Goal: Information Seeking & Learning: Learn about a topic

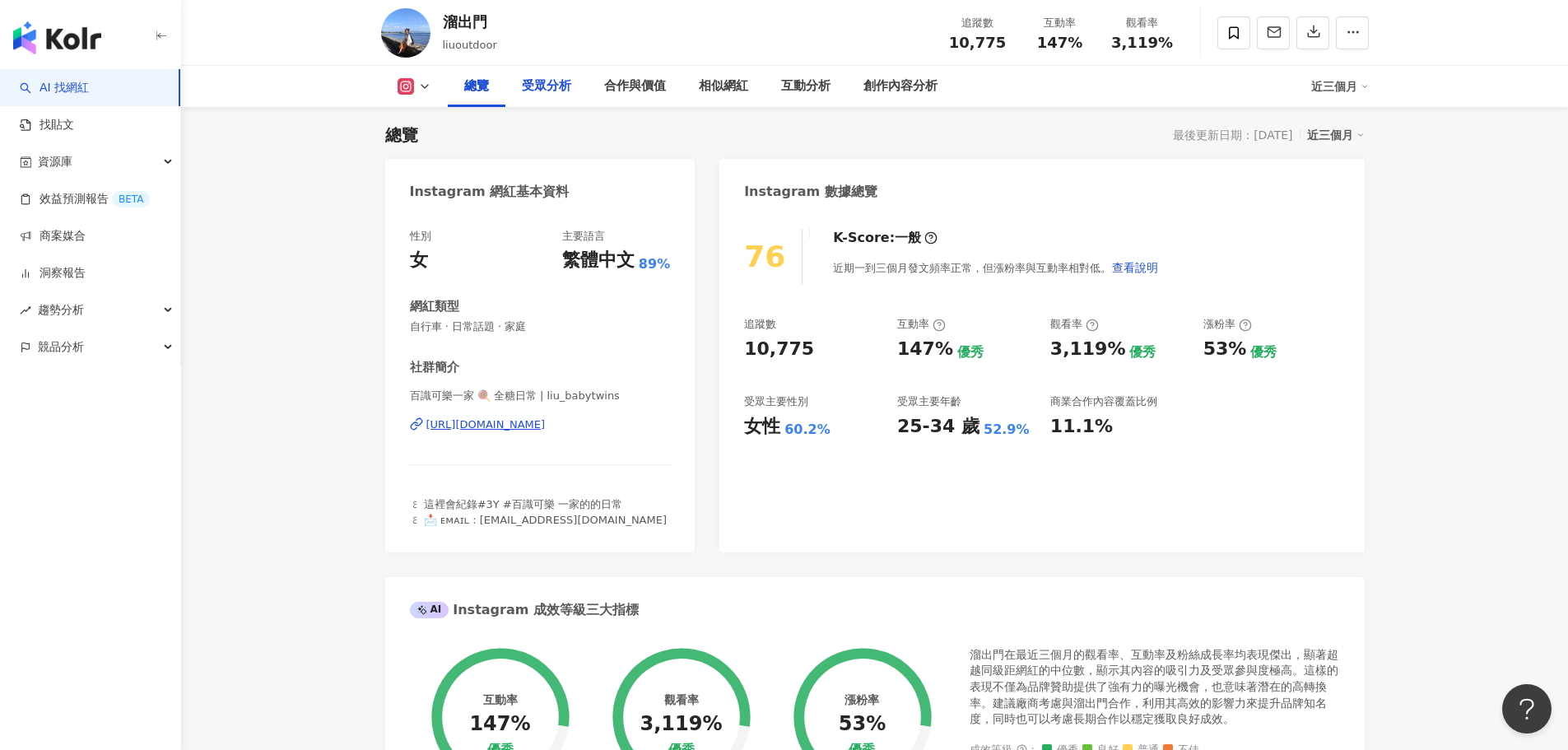
click at [533, 88] on div "受眾分析" at bounding box center [547, 87] width 50 height 20
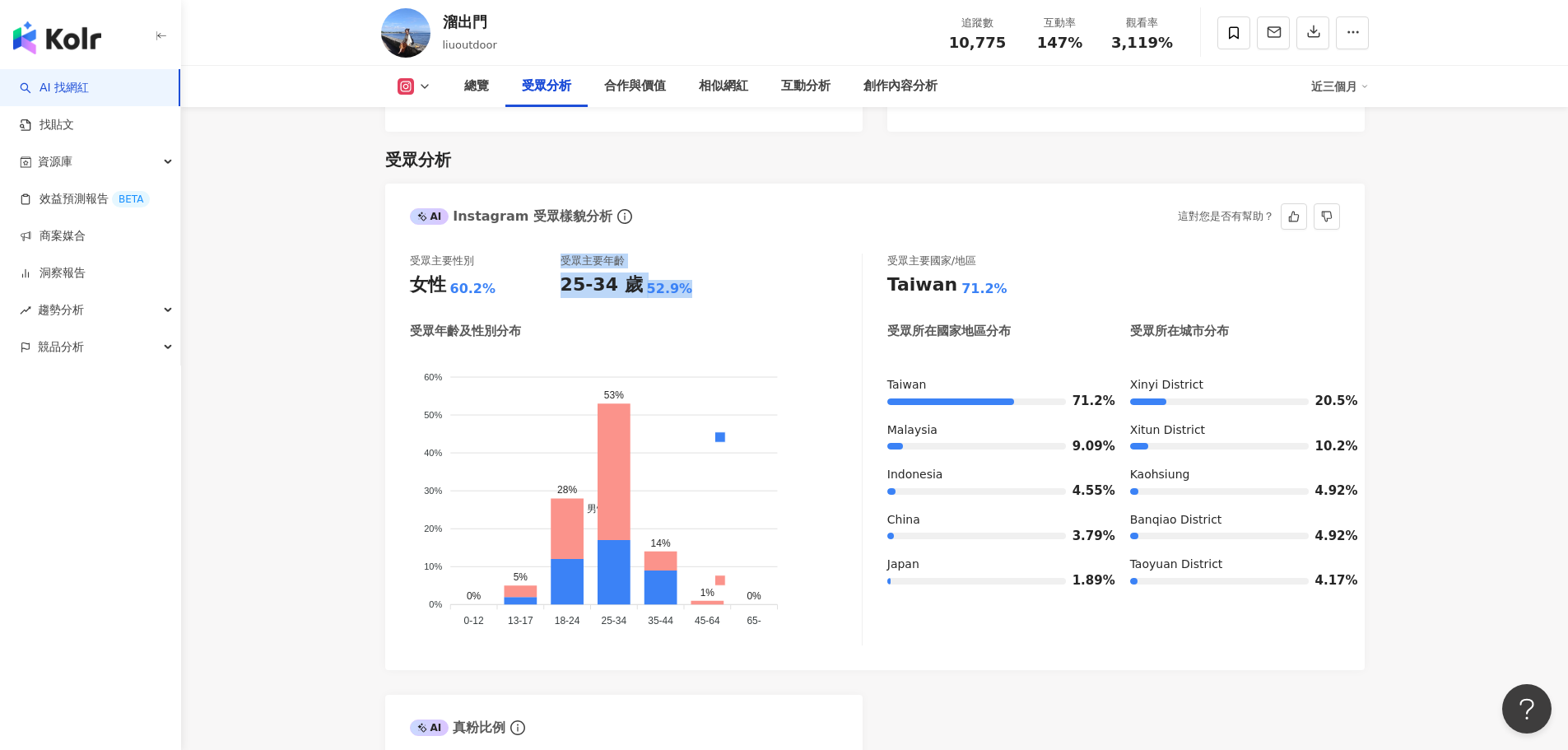
drag, startPoint x: 511, startPoint y: 268, endPoint x: 768, endPoint y: 264, distance: 257.0
click at [748, 264] on div "受眾主要性別 女性 60.2% 受眾主要年齡 25-34 歲 52.9%" at bounding box center [636, 276] width 452 height 45
click at [868, 254] on div "受眾主要性別 女性 60.2% 受眾主要年齡 25-34 歲 52.9% 受眾年齡及性別分布 男性 女性 60% 60% 50% 50% 40% 40% 30…" at bounding box center [875, 449] width 930 height 391
click at [764, 254] on div "受眾主要性別 女性 60.2% 受眾主要年齡 25-34 歲 52.9%" at bounding box center [636, 276] width 452 height 45
drag, startPoint x: 542, startPoint y: 263, endPoint x: 772, endPoint y: 247, distance: 230.6
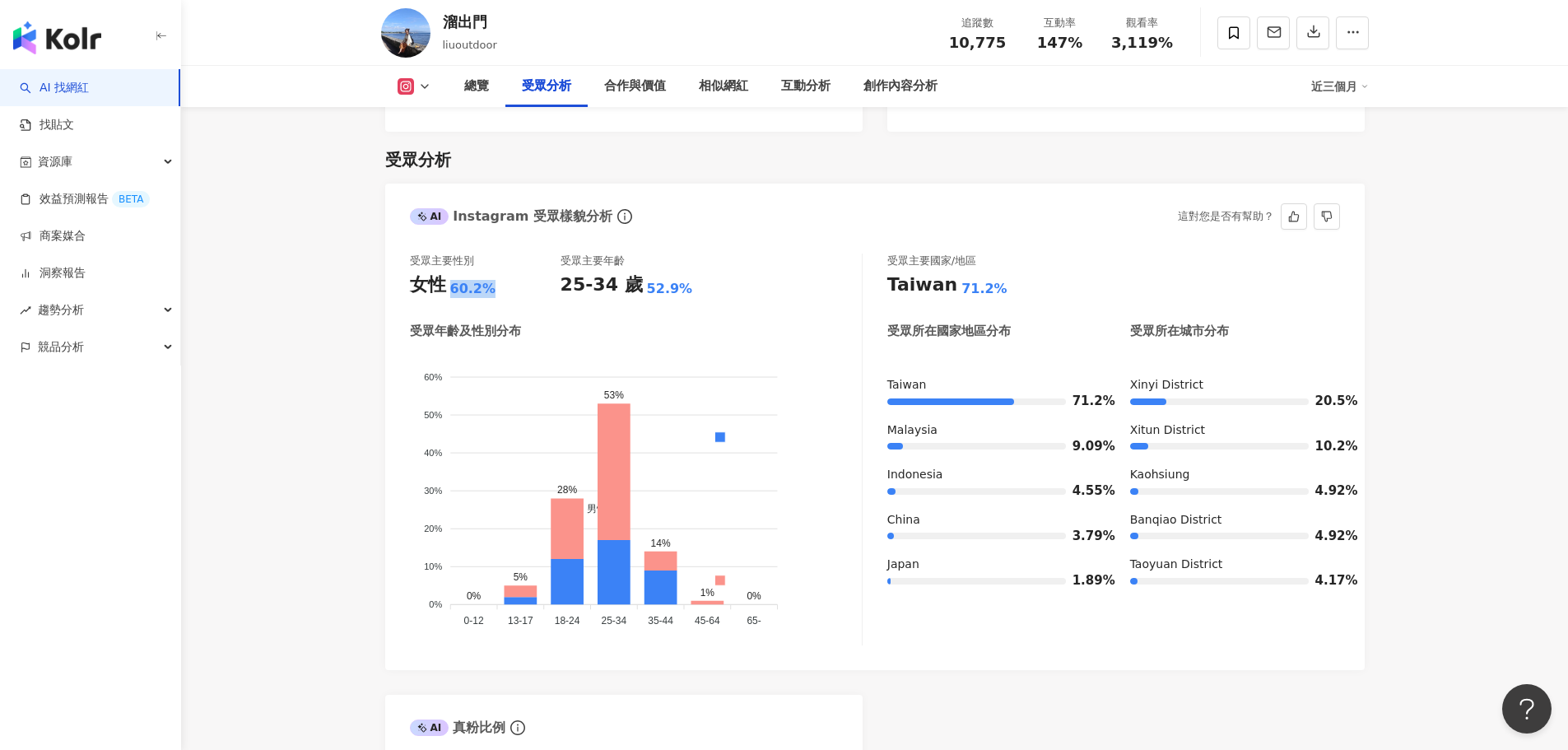
click at [469, 273] on div "女性 60.2%" at bounding box center [485, 286] width 150 height 26
click at [772, 254] on div "受眾主要性別 女性 60.2% 受眾主要年齡 25-34 歲 52.9%" at bounding box center [636, 276] width 452 height 45
drag, startPoint x: 495, startPoint y: 264, endPoint x: 448, endPoint y: 265, distance: 47.0
click at [448, 273] on div "女性 60.2%" at bounding box center [485, 286] width 150 height 26
click at [728, 260] on div "受眾主要性別 女性 60.2% 受眾主要年齡 25-34 歲 52.9%" at bounding box center [636, 276] width 452 height 45
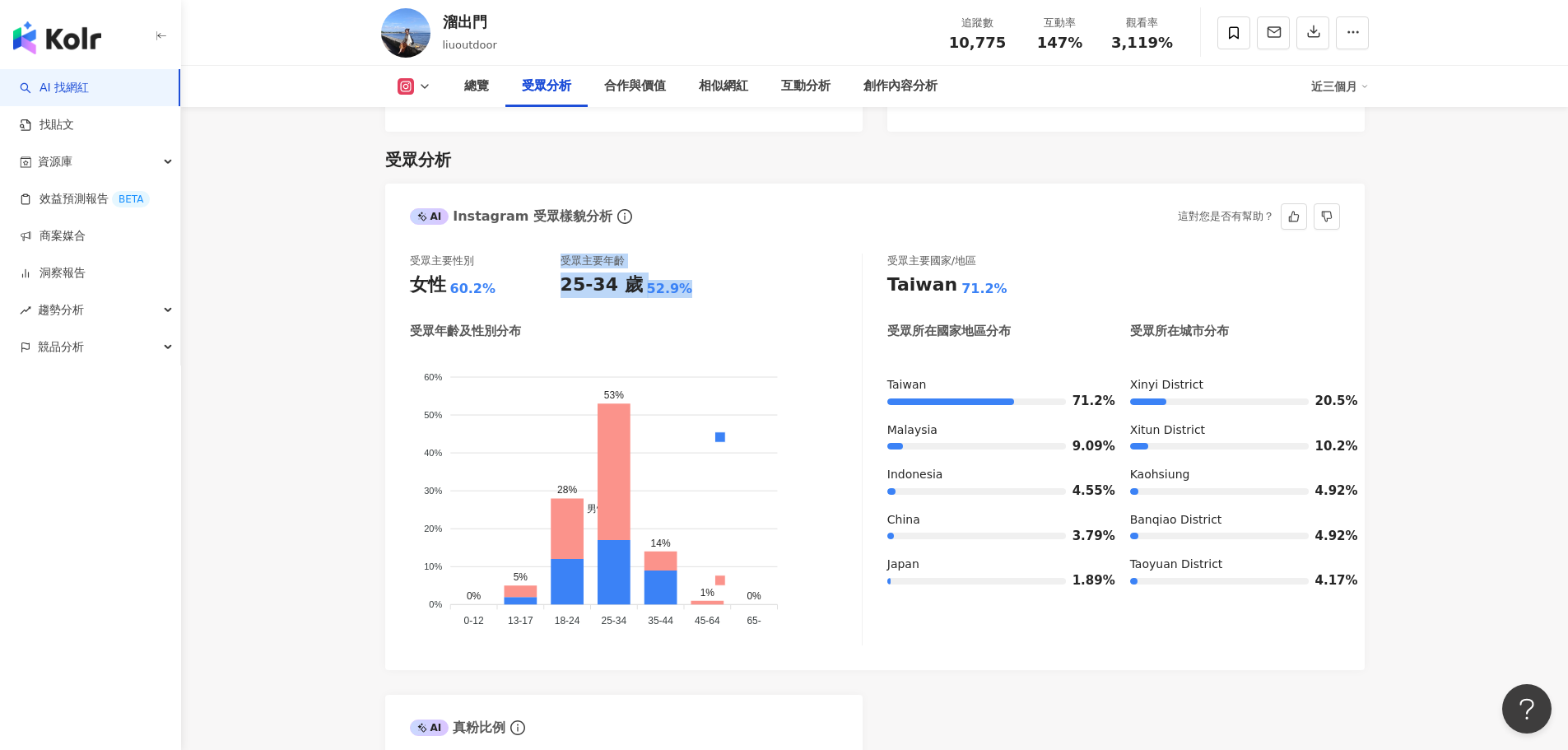
drag, startPoint x: 693, startPoint y: 259, endPoint x: 589, endPoint y: 278, distance: 105.7
click at [544, 260] on div "受眾主要性別 女性 60.2% 受眾主要年齡 25-34 歲 52.9%" at bounding box center [636, 276] width 452 height 45
click at [710, 295] on div "受眾主要性別 女性 60.2% 受眾主要年齡 25-34 歲 52.9% 受眾年齡及性別分布 男性 女性 60% 60% 50% 50% 40% 40% 30…" at bounding box center [636, 449] width 453 height 391
drag, startPoint x: 720, startPoint y: 278, endPoint x: 644, endPoint y: 268, distance: 76.7
click at [716, 278] on div "受眾主要性別 女性 60.2% 受眾主要年齡 25-34 歲 52.9% 受眾年齡及性別分布 男性 女性 60% 60% 50% 50% 40% 40% 30…" at bounding box center [636, 449] width 453 height 391
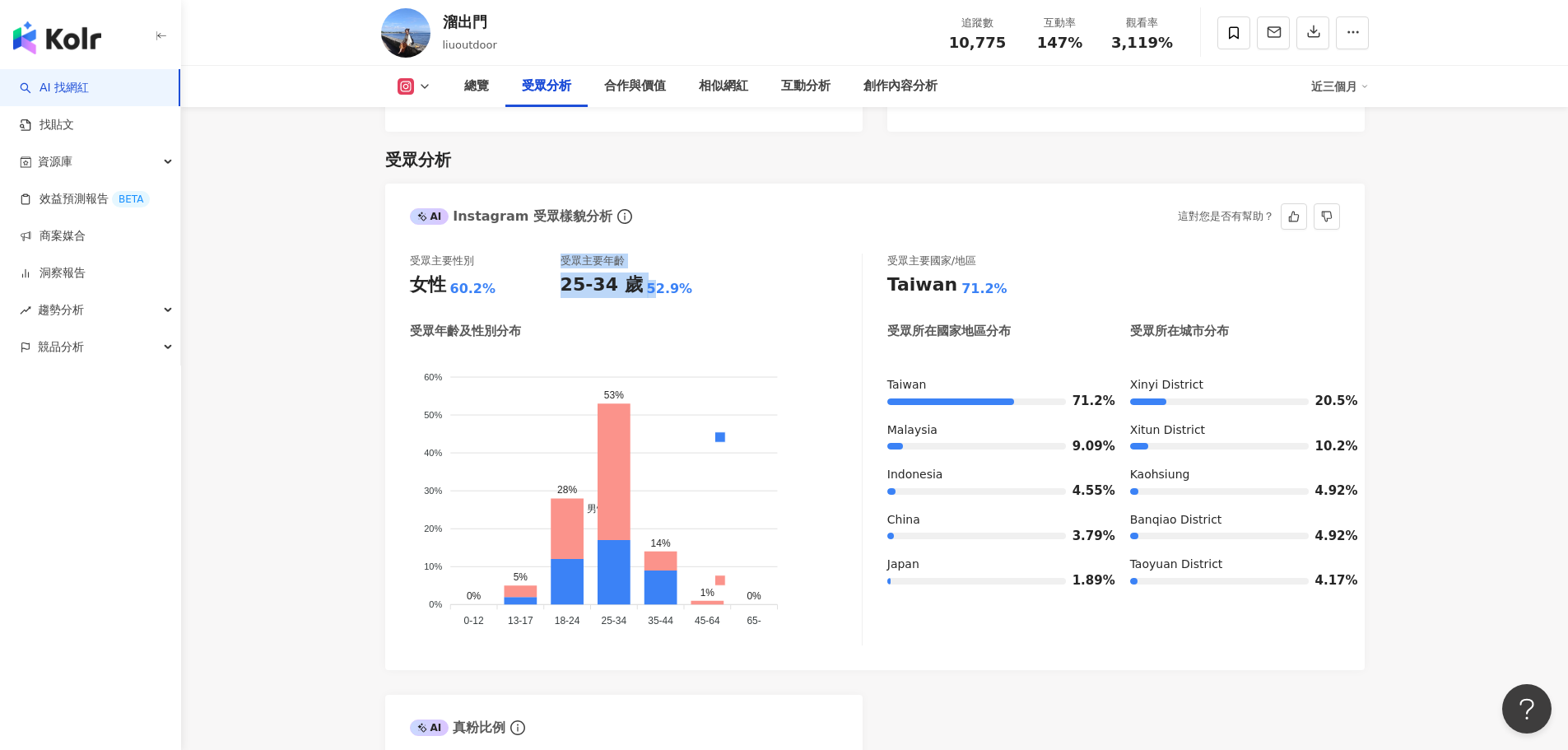
drag, startPoint x: 644, startPoint y: 268, endPoint x: 743, endPoint y: 271, distance: 99.0
click at [607, 273] on div "25-34 歲 52.9%" at bounding box center [635, 286] width 150 height 26
click at [760, 269] on div "受眾主要性別 女性 60.2% 受眾主要年齡 25-34 歲 52.9%" at bounding box center [636, 276] width 452 height 45
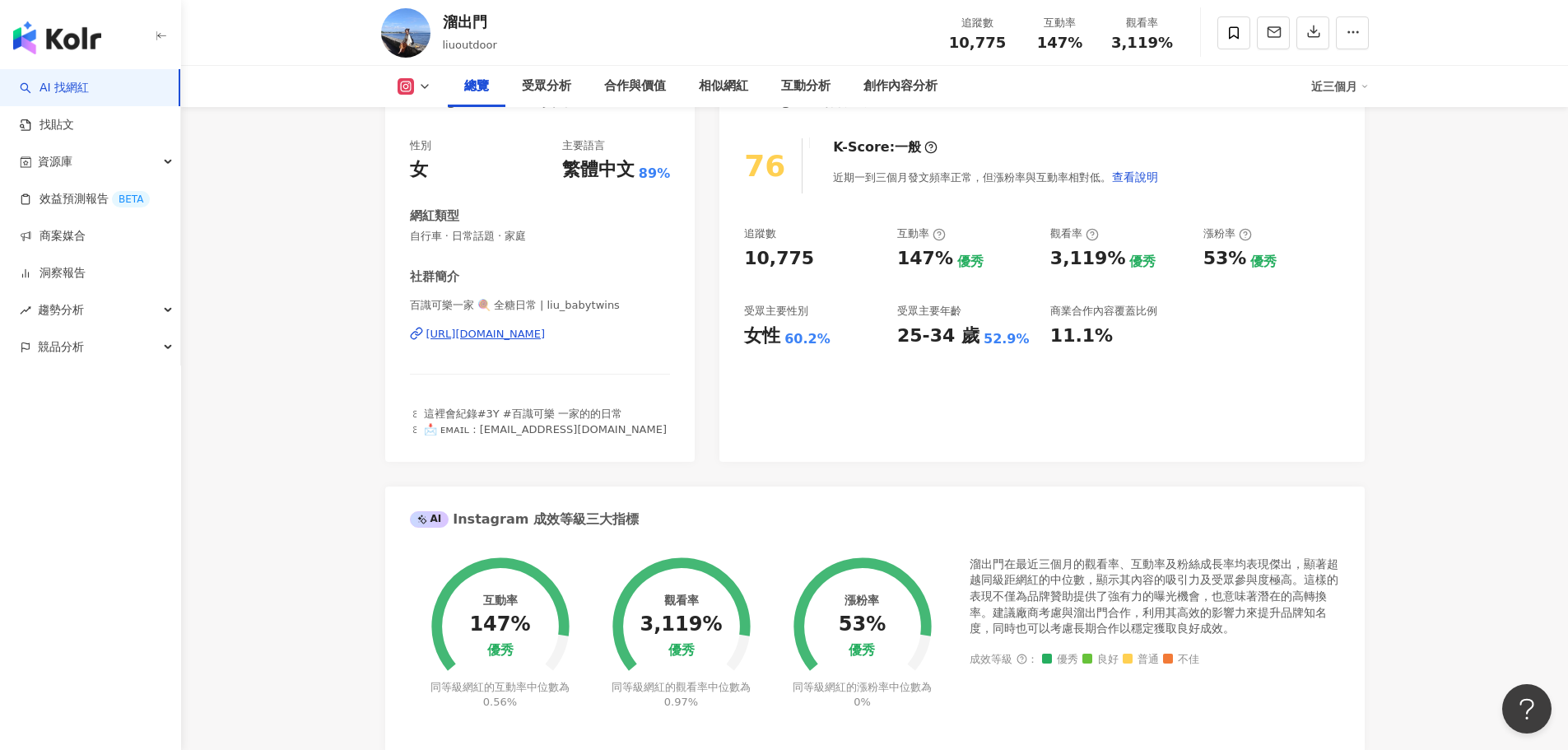
scroll to position [124, 0]
